Goal: Find specific page/section: Find specific page/section

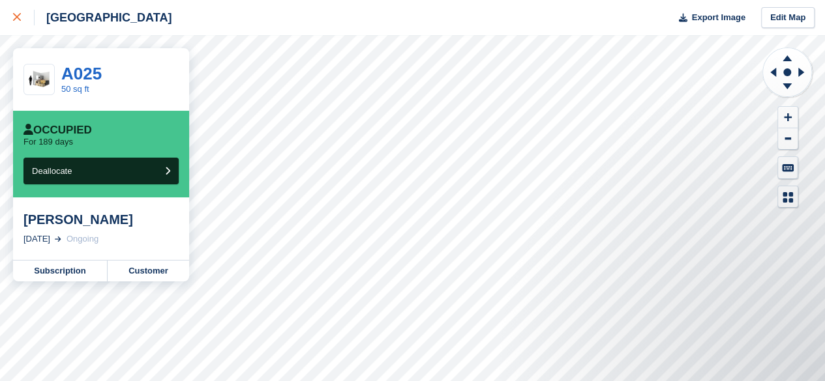
click at [25, 10] on div at bounding box center [24, 18] width 22 height 16
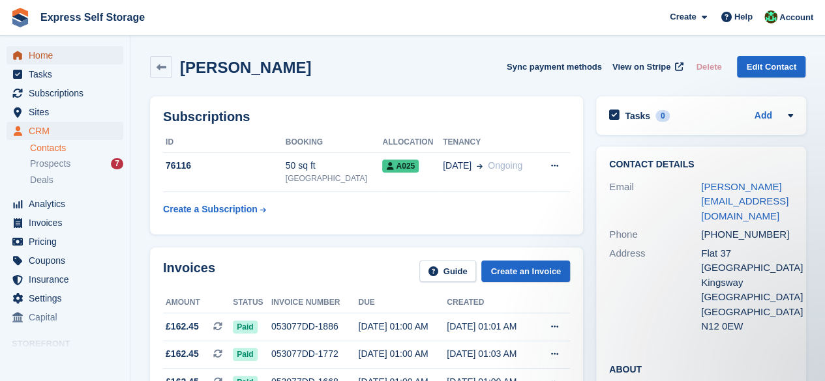
click at [46, 52] on span "Home" at bounding box center [68, 55] width 78 height 18
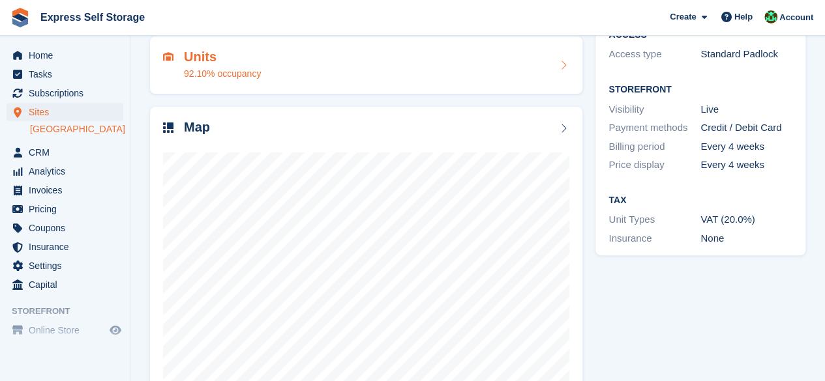
scroll to position [174, 0]
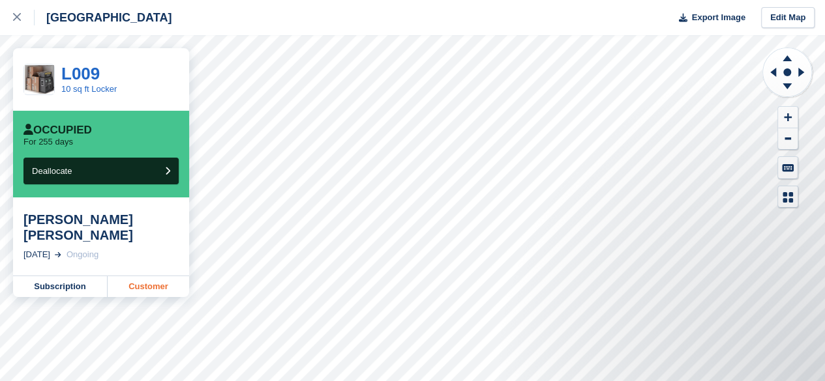
click at [158, 292] on link "Customer" at bounding box center [148, 286] width 81 height 21
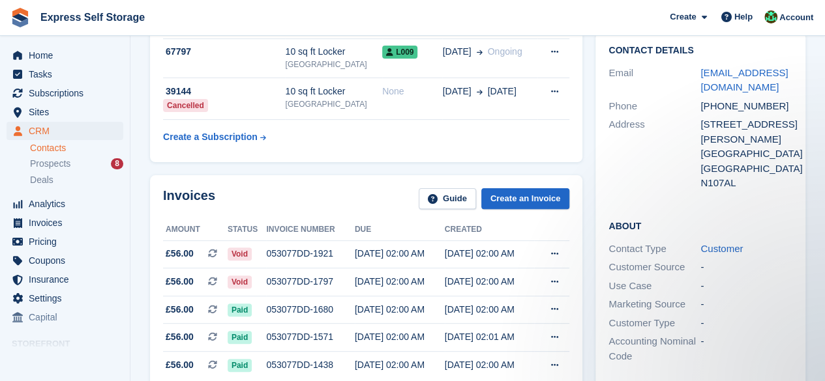
scroll to position [130, 0]
